Goal: Information Seeking & Learning: Compare options

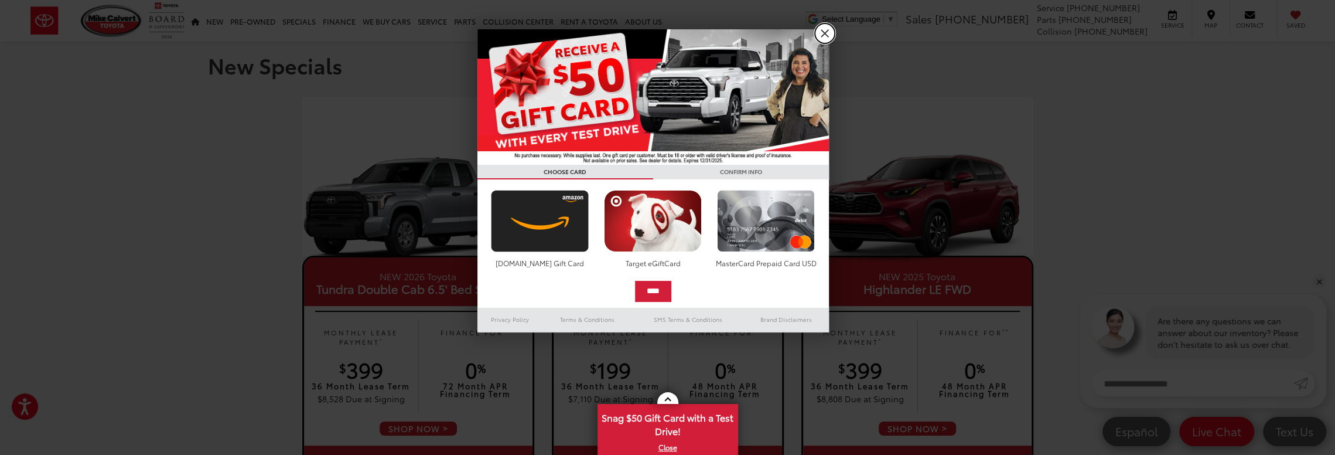
click at [823, 33] on link "X" at bounding box center [825, 33] width 20 height 20
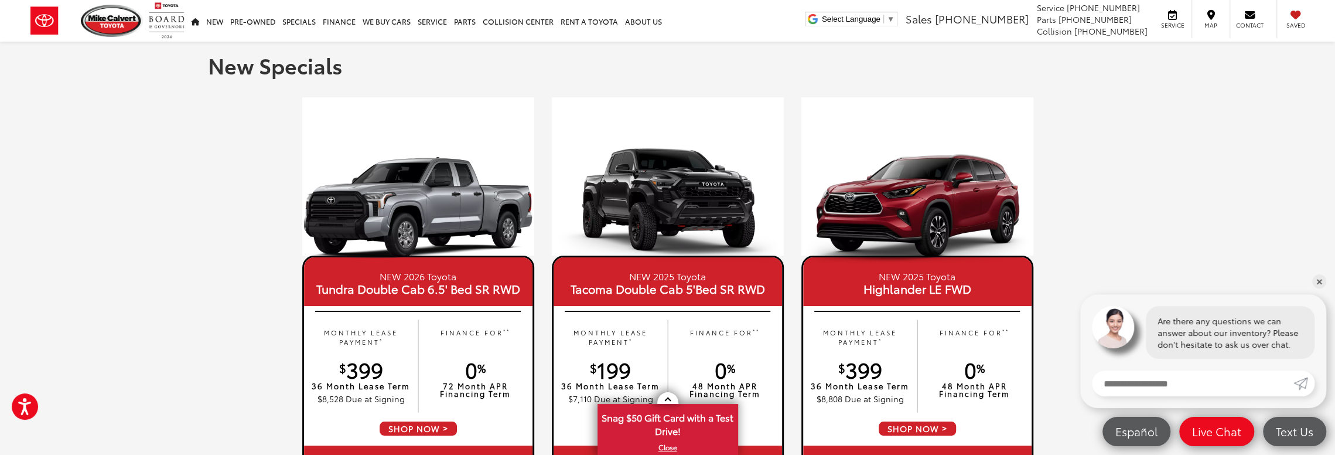
scroll to position [59, 0]
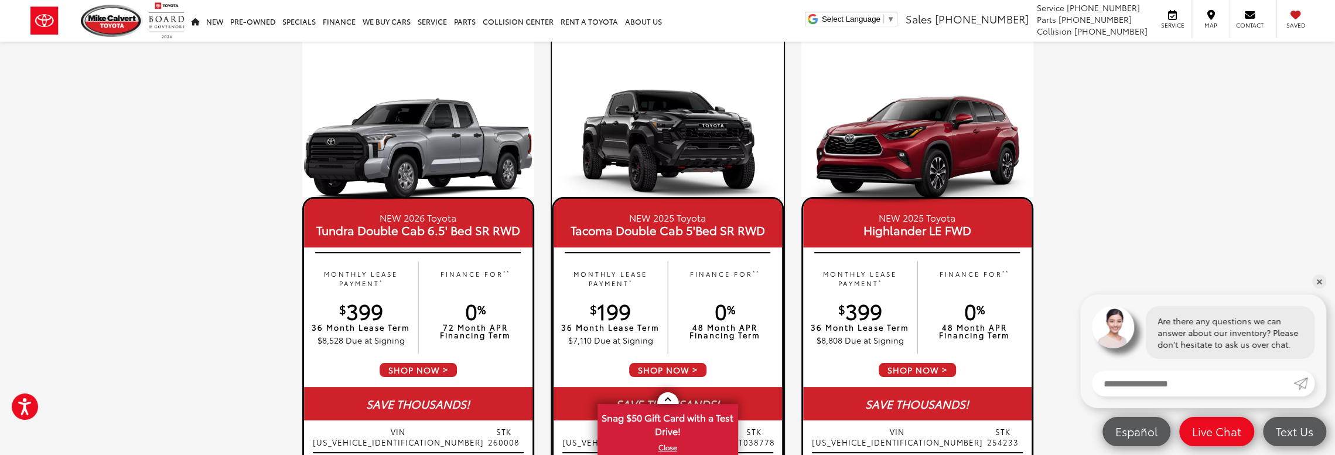
click at [671, 371] on span "SHOP NOW" at bounding box center [668, 370] width 80 height 16
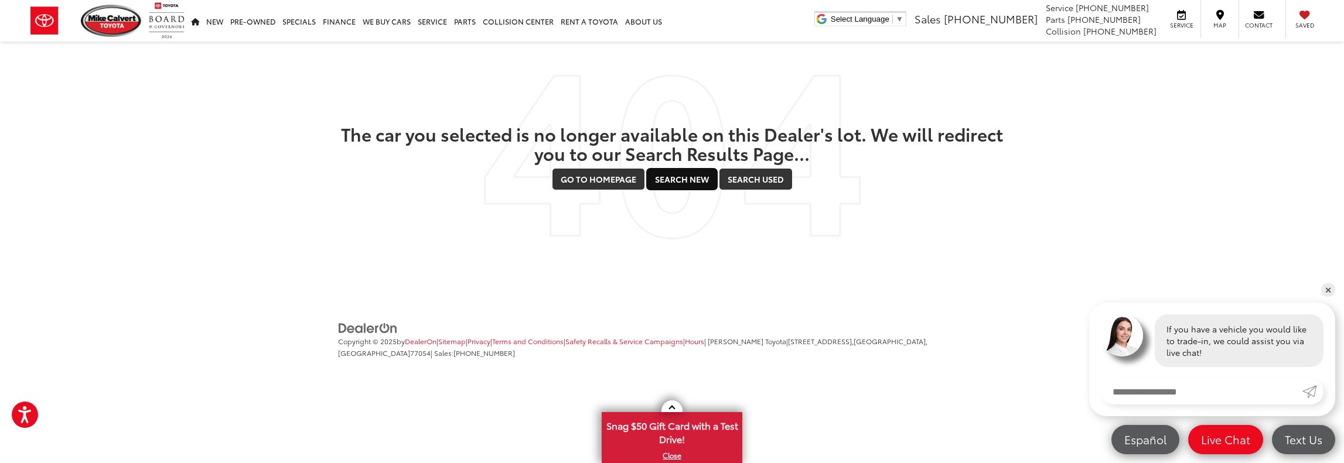
click at [690, 182] on link "Search New" at bounding box center [682, 179] width 70 height 21
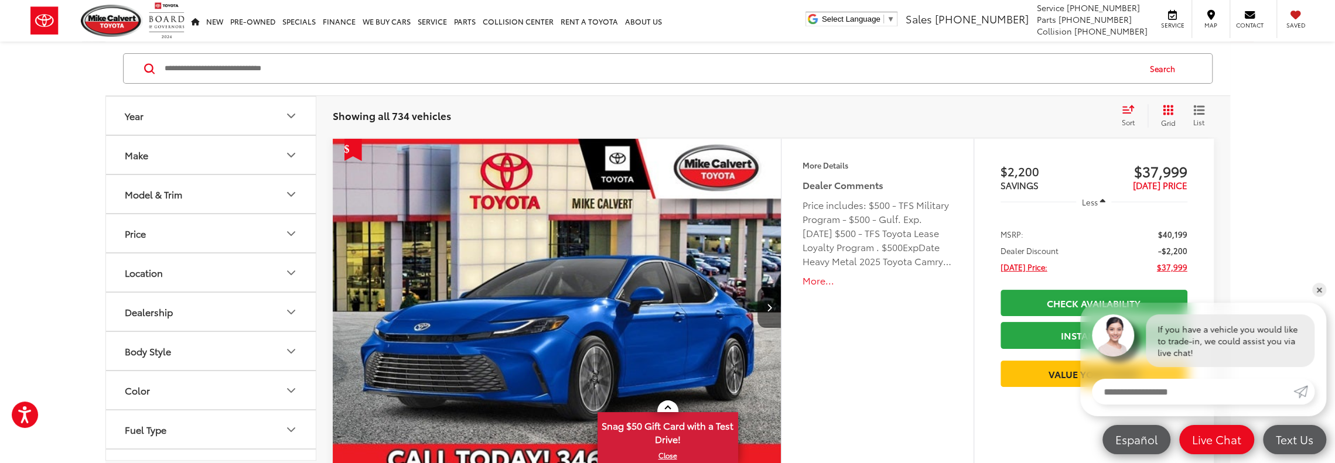
scroll to position [59, 0]
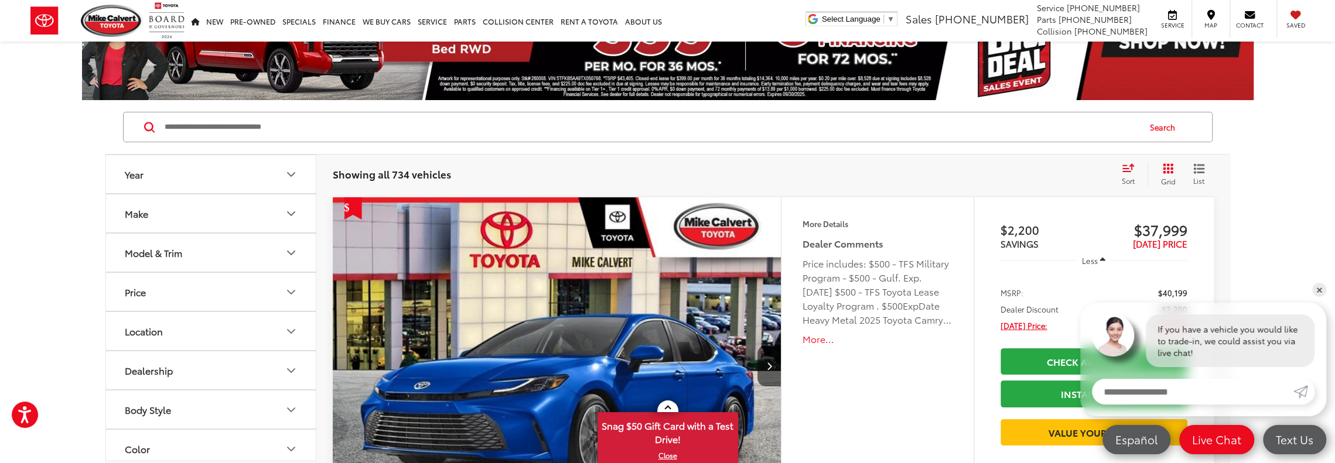
click at [287, 213] on icon "Make" at bounding box center [291, 214] width 14 height 14
click at [288, 213] on icon "Make" at bounding box center [291, 214] width 7 height 4
click at [289, 255] on icon "Model & Trim" at bounding box center [291, 253] width 14 height 14
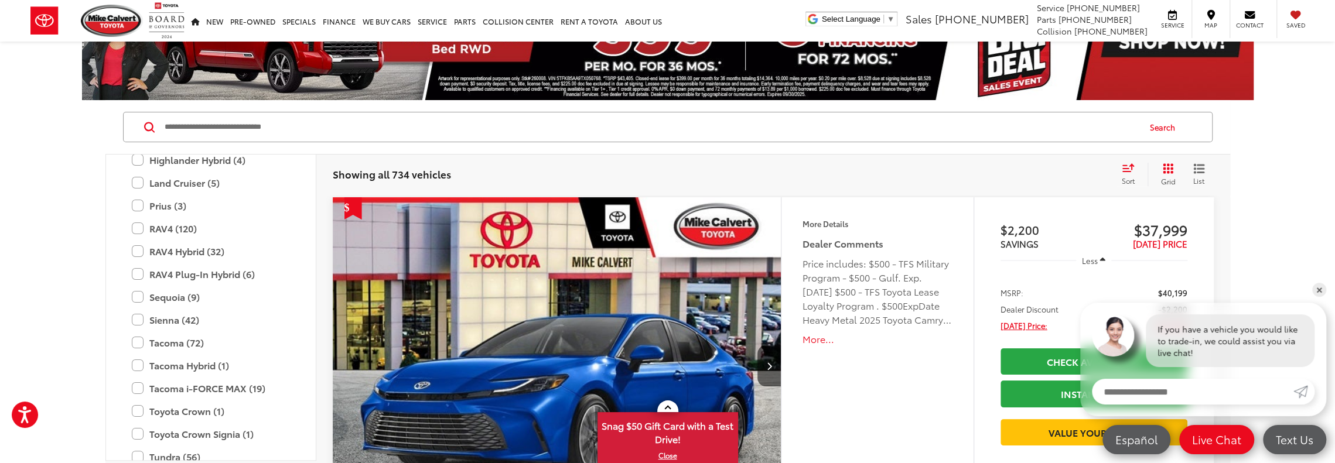
scroll to position [579, 0]
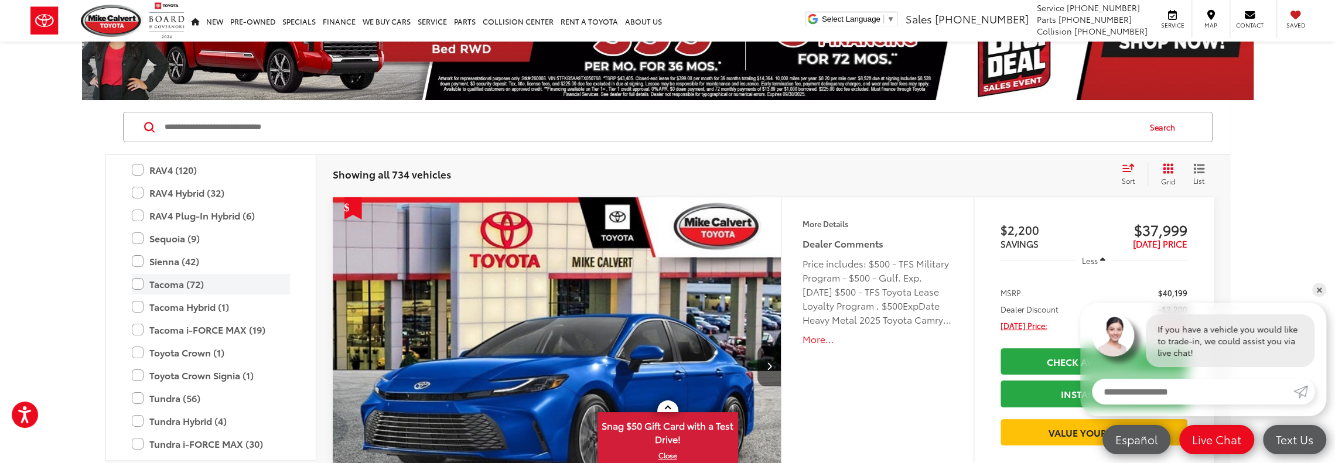
click at [139, 287] on label "Tacoma (72)" at bounding box center [211, 284] width 158 height 21
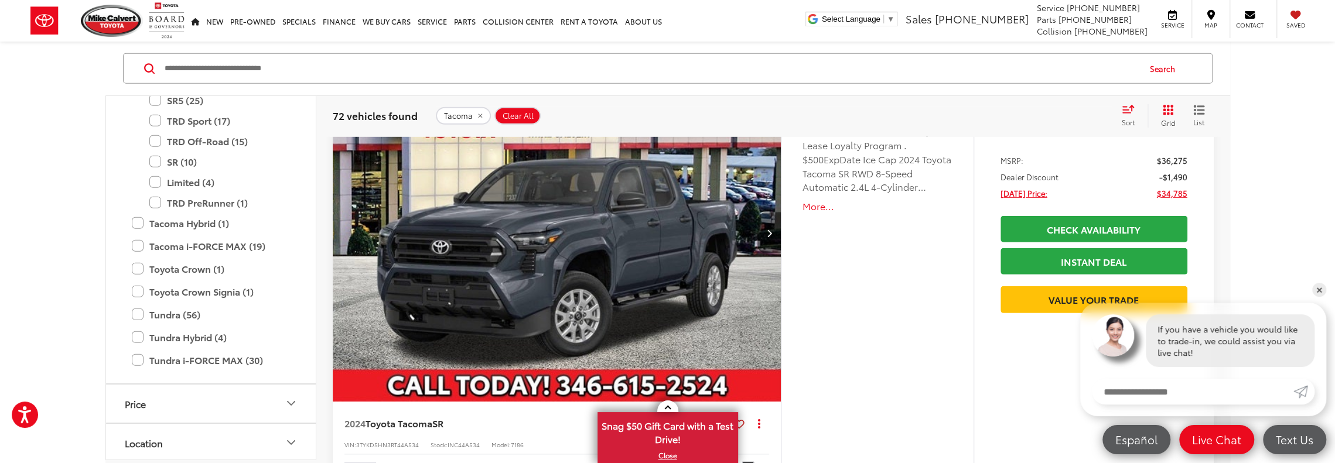
scroll to position [3047, 0]
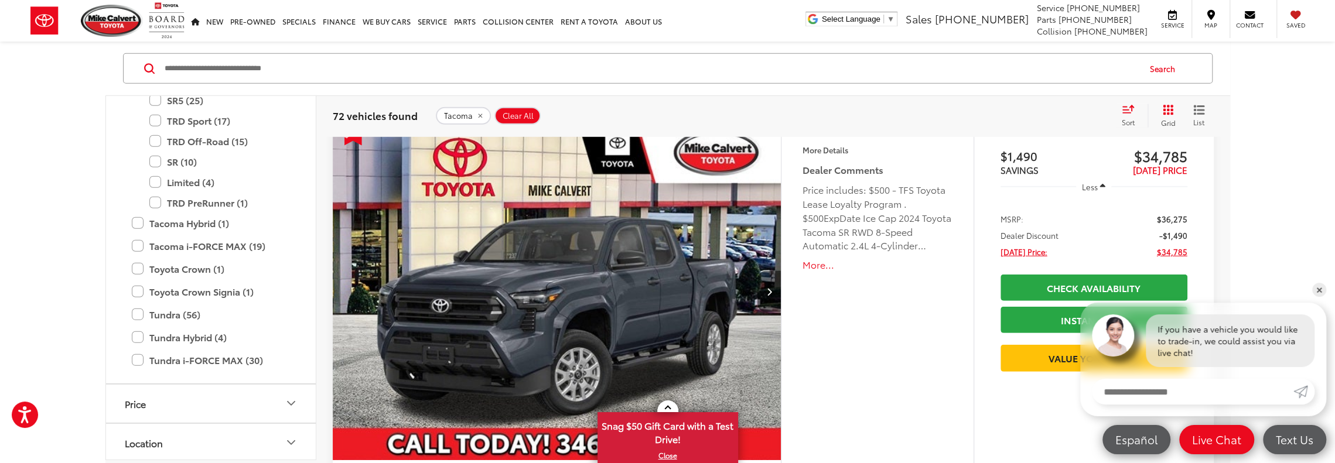
click at [1043, 339] on capital-one-entry-button at bounding box center [1094, 339] width 187 height 0
click at [1318, 291] on link "✕" at bounding box center [1319, 290] width 14 height 14
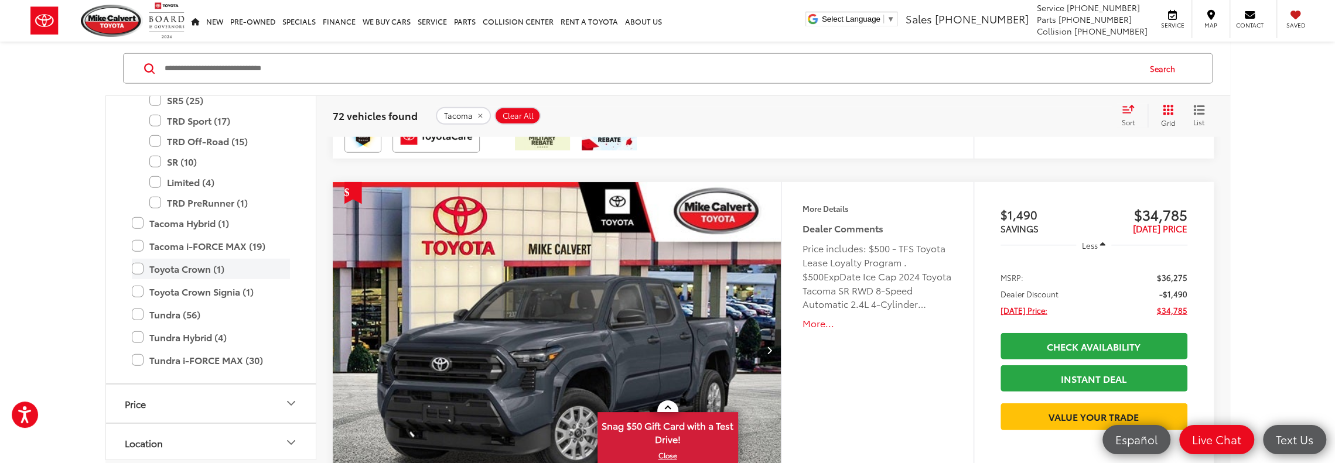
scroll to position [579, 0]
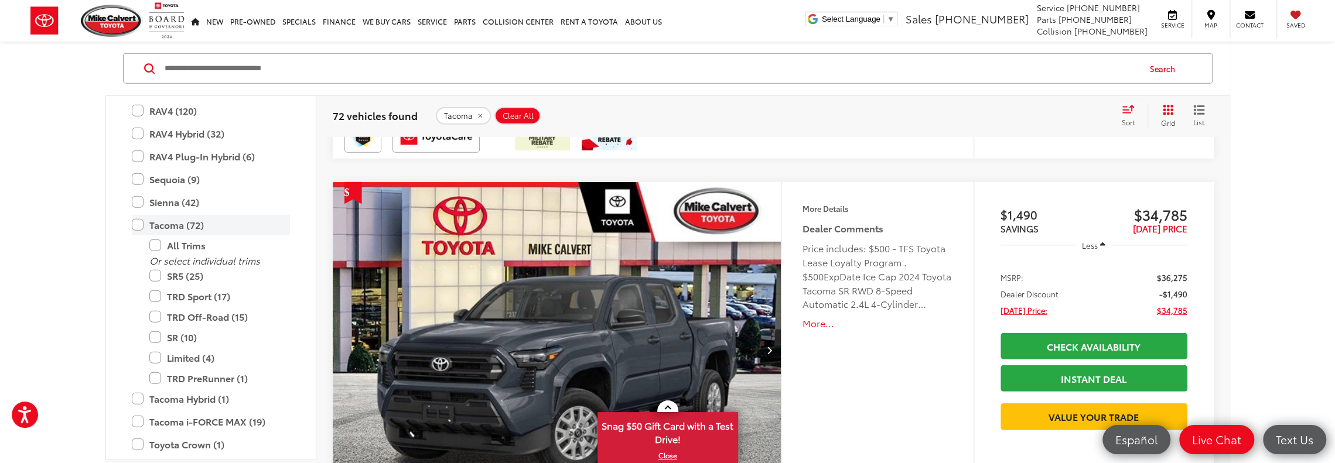
click at [136, 225] on label "Tacoma (72)" at bounding box center [211, 225] width 158 height 21
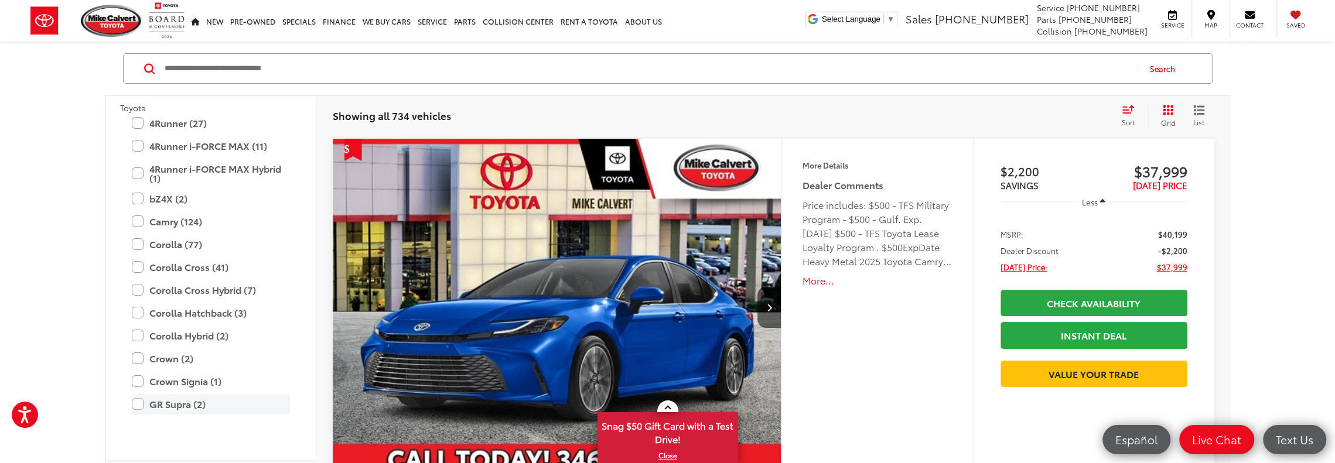
scroll to position [52, 0]
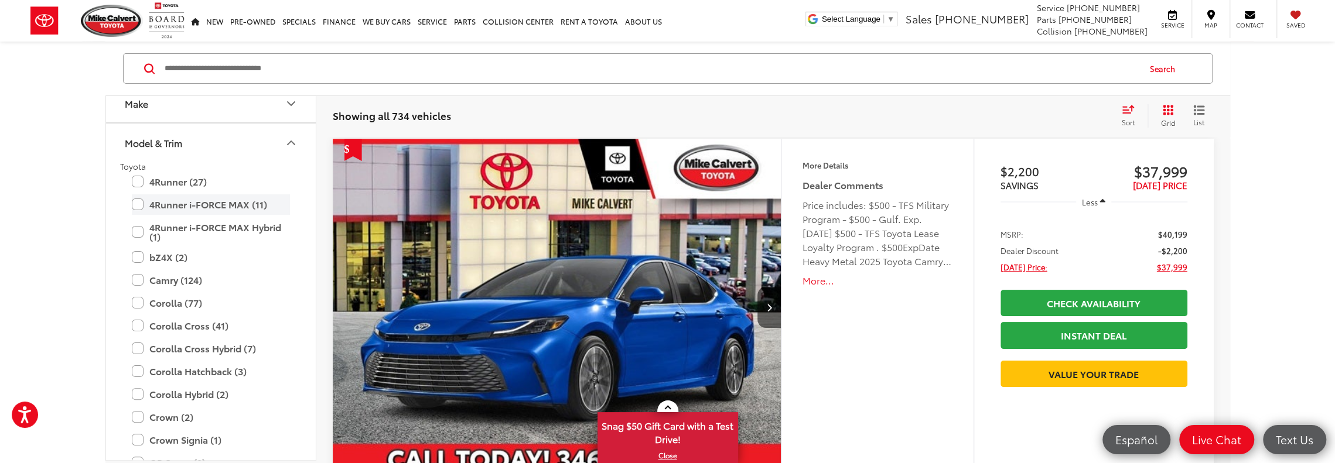
click at [138, 203] on label "4Runner i-FORCE MAX (11)" at bounding box center [211, 205] width 158 height 21
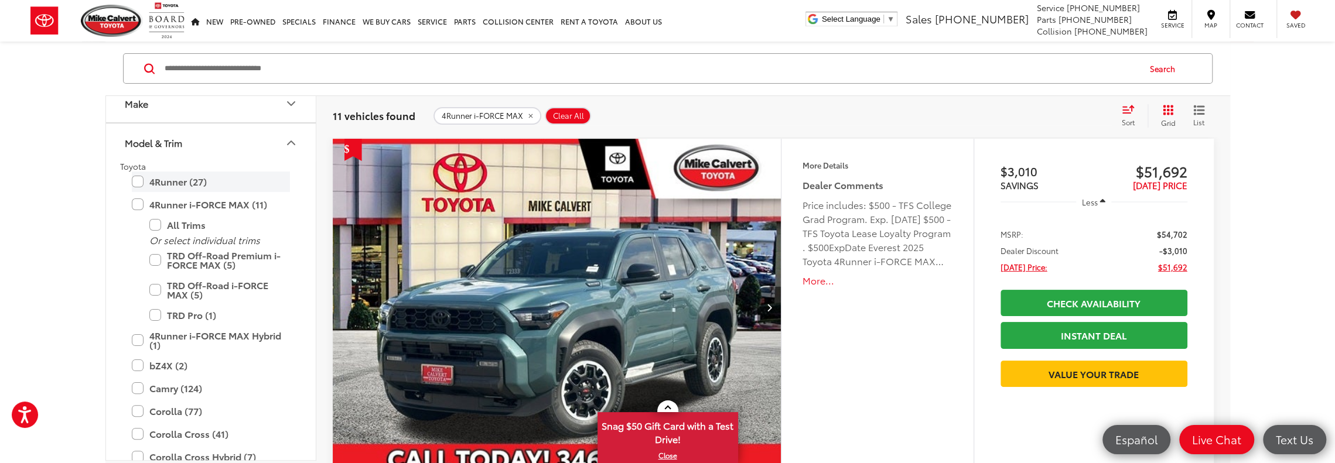
click at [137, 177] on label "4Runner (27)" at bounding box center [211, 182] width 158 height 21
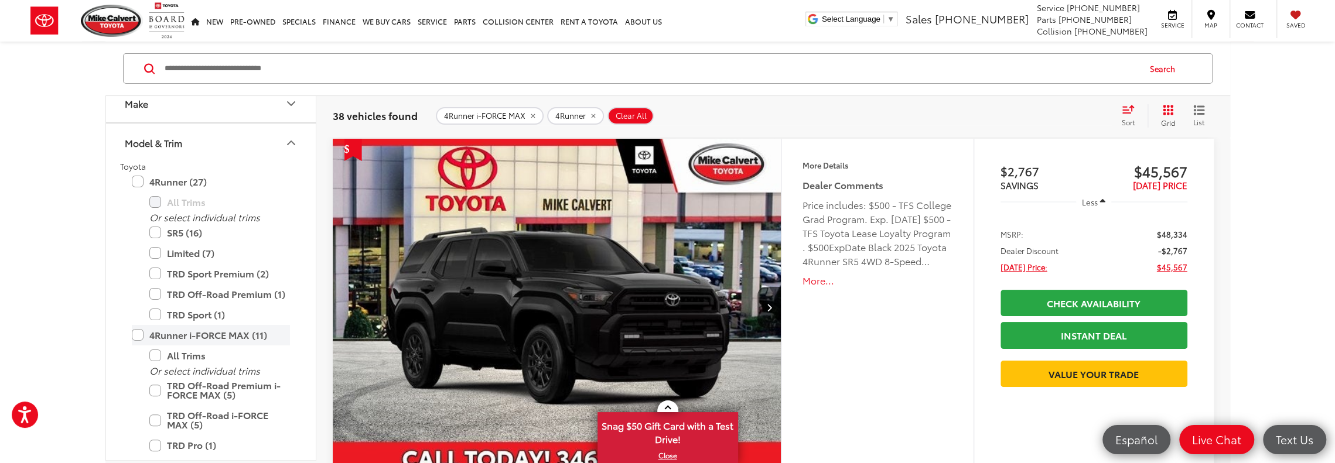
click at [137, 335] on label "4Runner i-FORCE MAX (11)" at bounding box center [211, 335] width 158 height 21
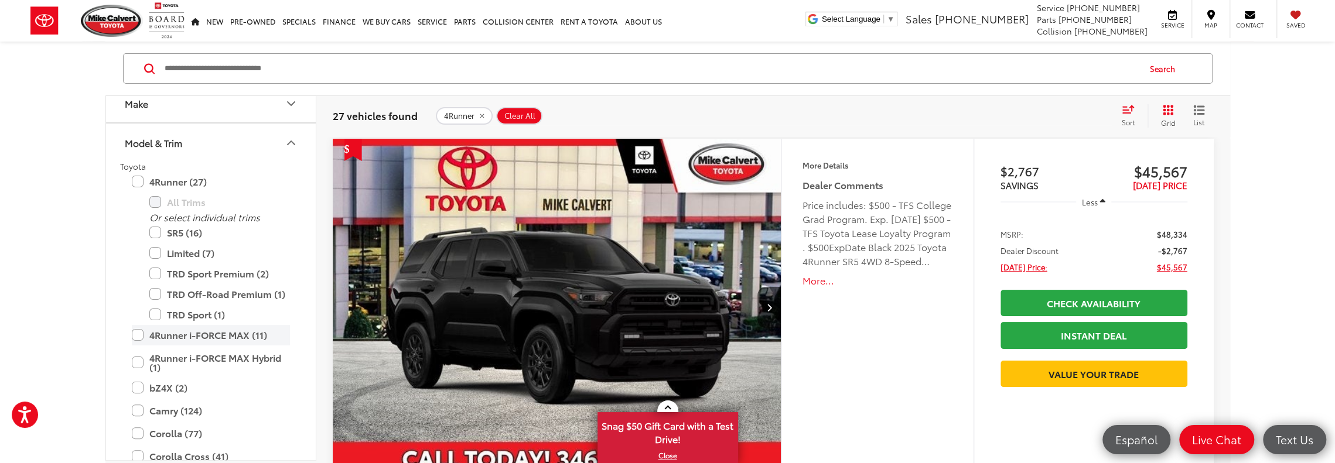
click at [139, 337] on label "4Runner i-FORCE MAX (11)" at bounding box center [211, 335] width 158 height 21
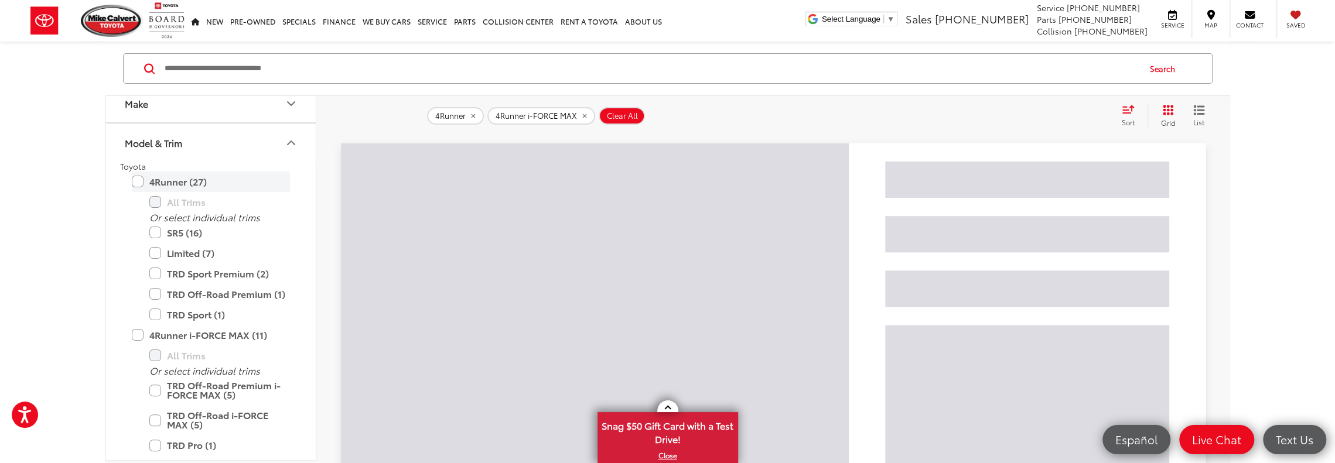
click at [137, 180] on label "4Runner (27)" at bounding box center [211, 182] width 158 height 21
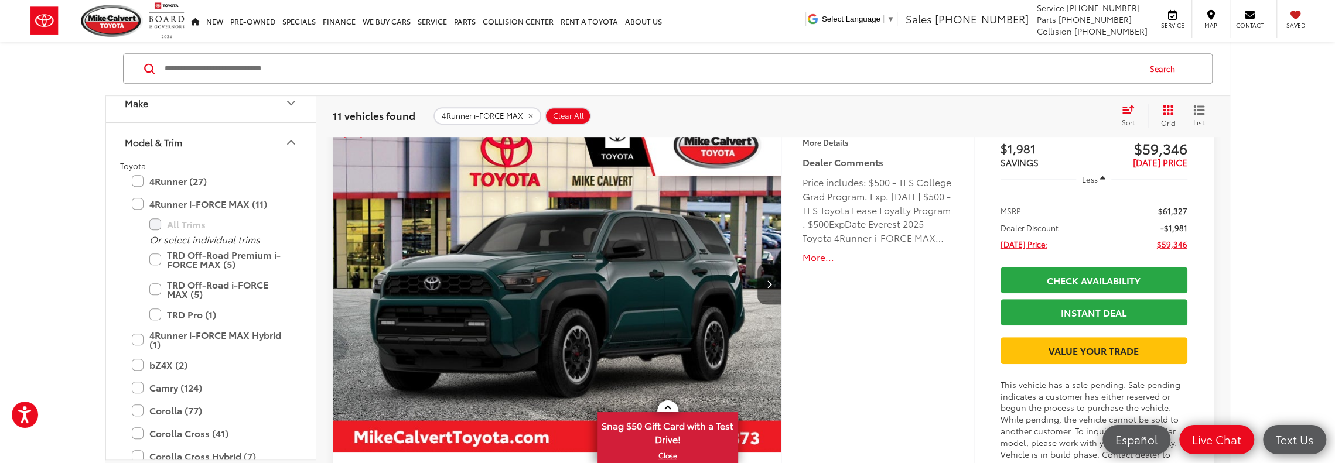
scroll to position [4453, 0]
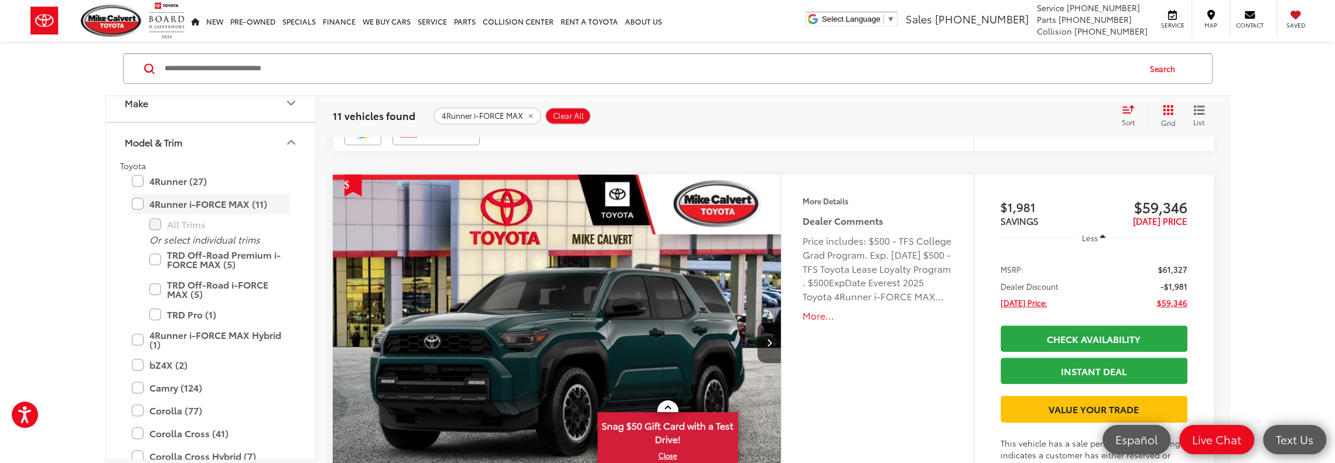
click at [141, 203] on label "4Runner i-FORCE MAX (11)" at bounding box center [211, 204] width 158 height 21
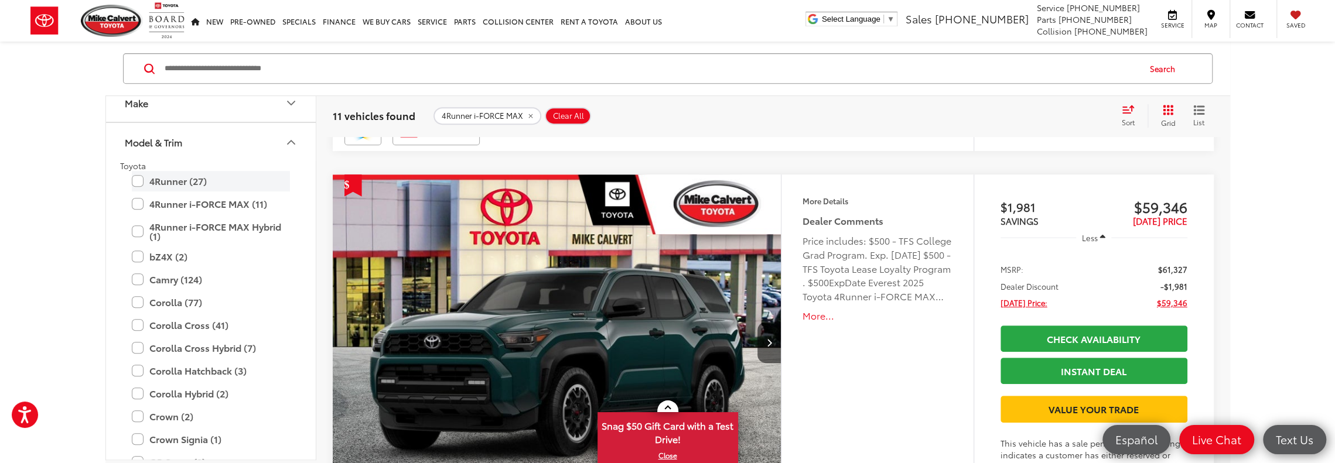
scroll to position [117, 0]
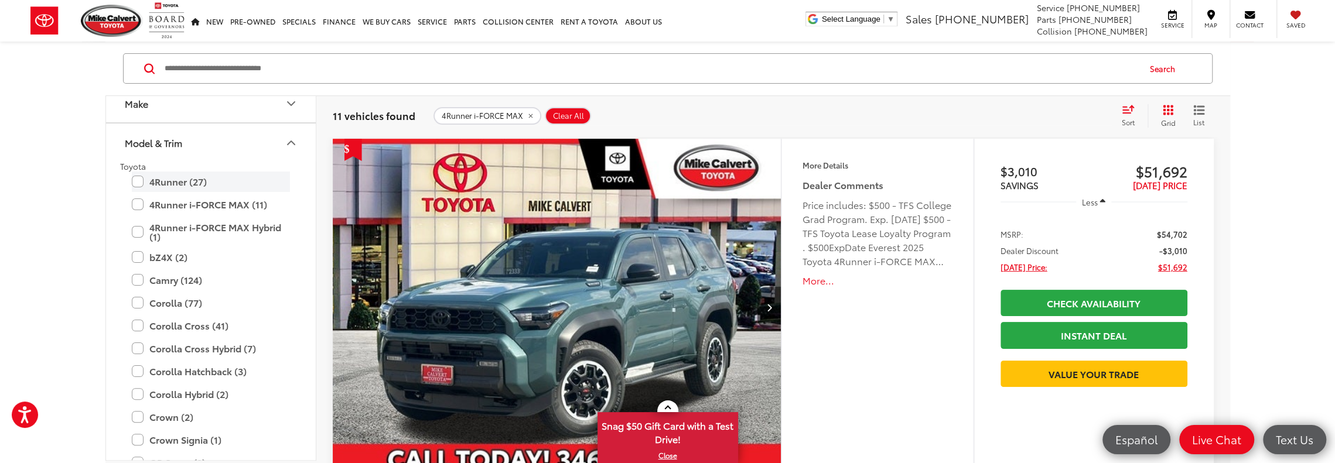
click at [138, 178] on label "4Runner (27)" at bounding box center [211, 182] width 158 height 21
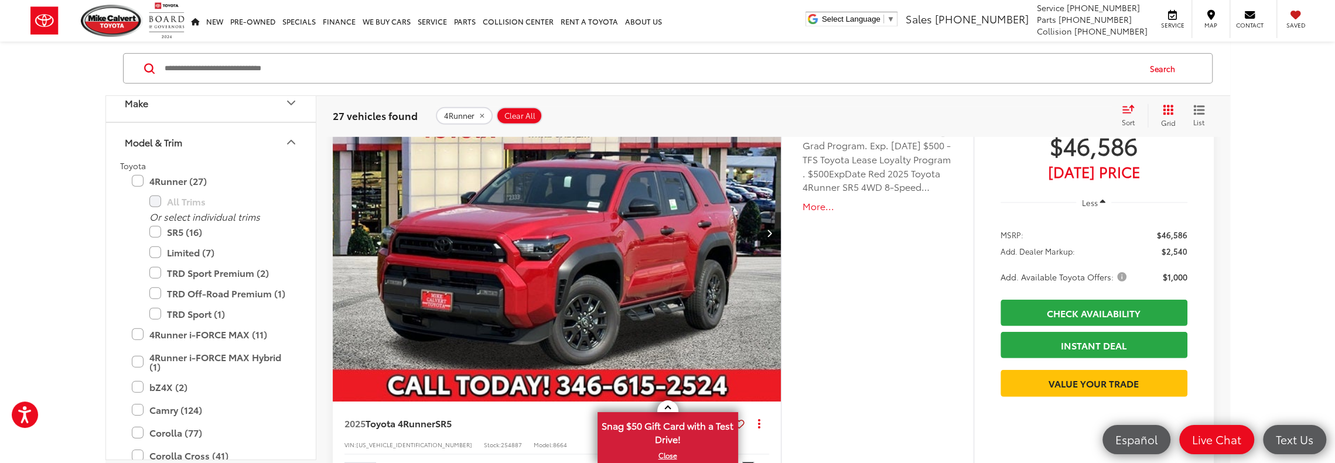
scroll to position [2988, 0]
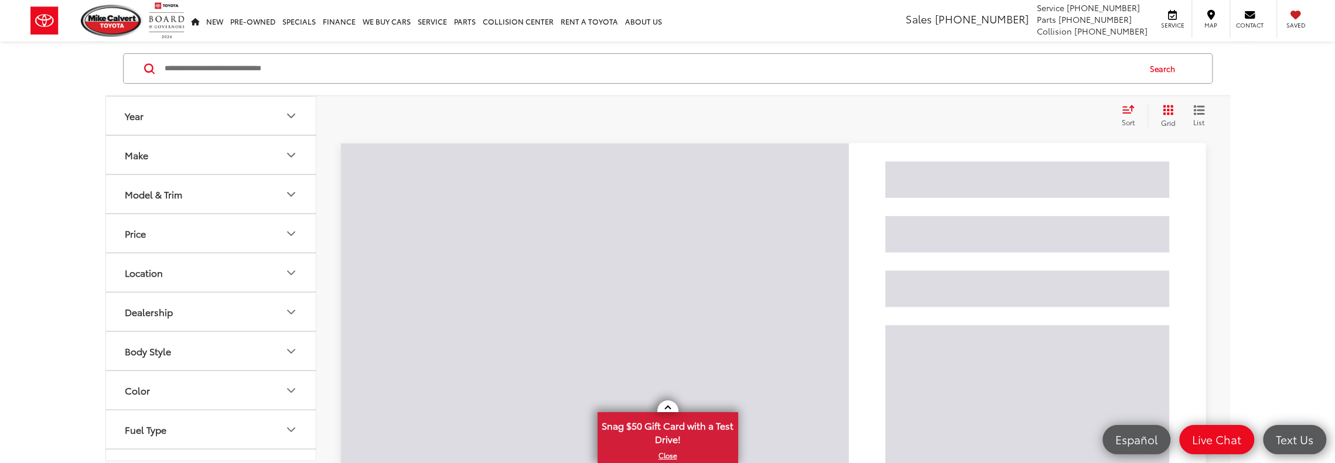
scroll to position [1152, 0]
